Goal: Task Accomplishment & Management: Manage account settings

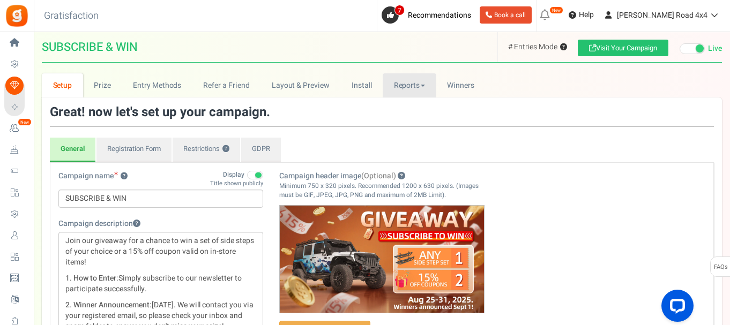
click at [402, 88] on link "Reports" at bounding box center [410, 85] width 54 height 24
drag, startPoint x: 144, startPoint y: 43, endPoint x: 45, endPoint y: 47, distance: 99.3
click at [45, 47] on h1 "SUBSCRIBE & WIN # Points Mode ? # Entries Mode ? Visit Your Campaign Preview yo…" at bounding box center [382, 47] width 680 height 31
copy span "SUBSCRIBE & WIN"
click at [411, 82] on link "Reports" at bounding box center [410, 85] width 54 height 24
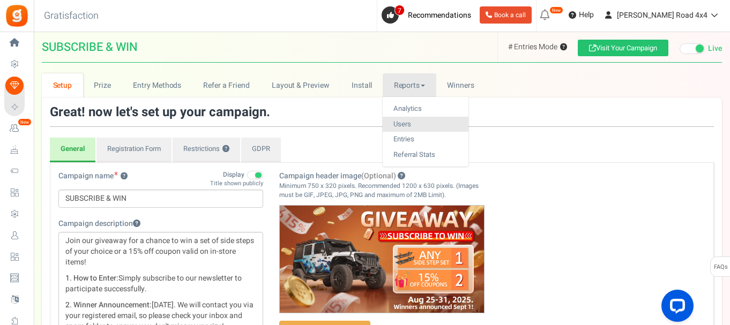
click at [419, 124] on link "Users" at bounding box center [426, 125] width 86 height 16
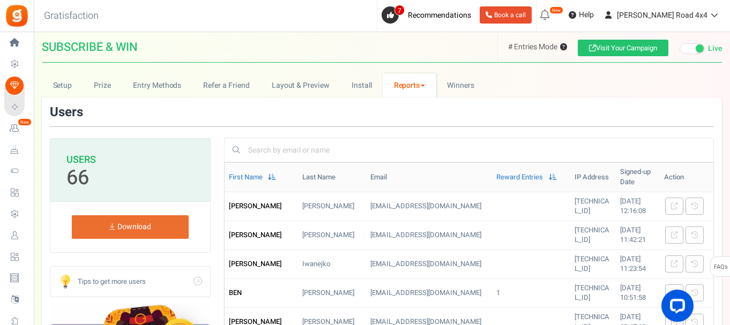
click at [424, 87] on span at bounding box center [423, 86] width 4 height 2
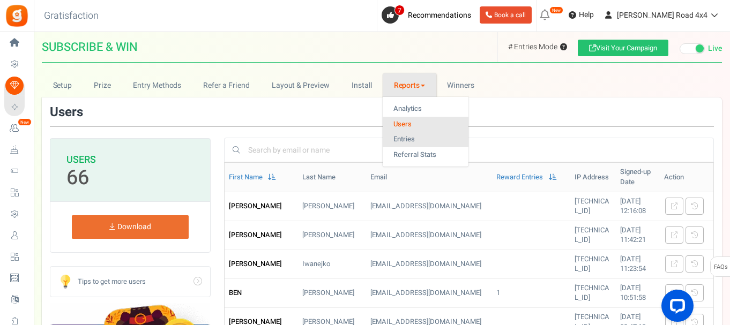
click at [416, 137] on link "Entries" at bounding box center [426, 140] width 86 height 16
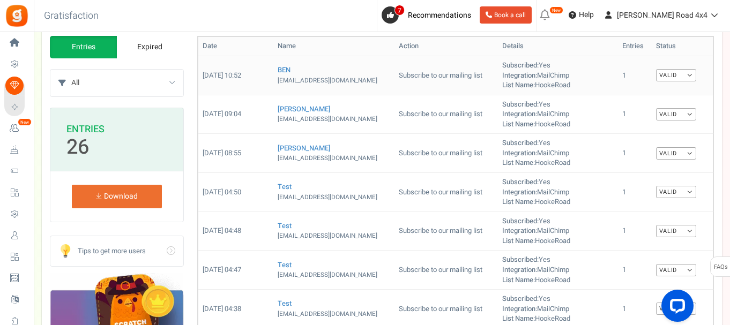
scroll to position [161, 0]
